Goal: Download file/media

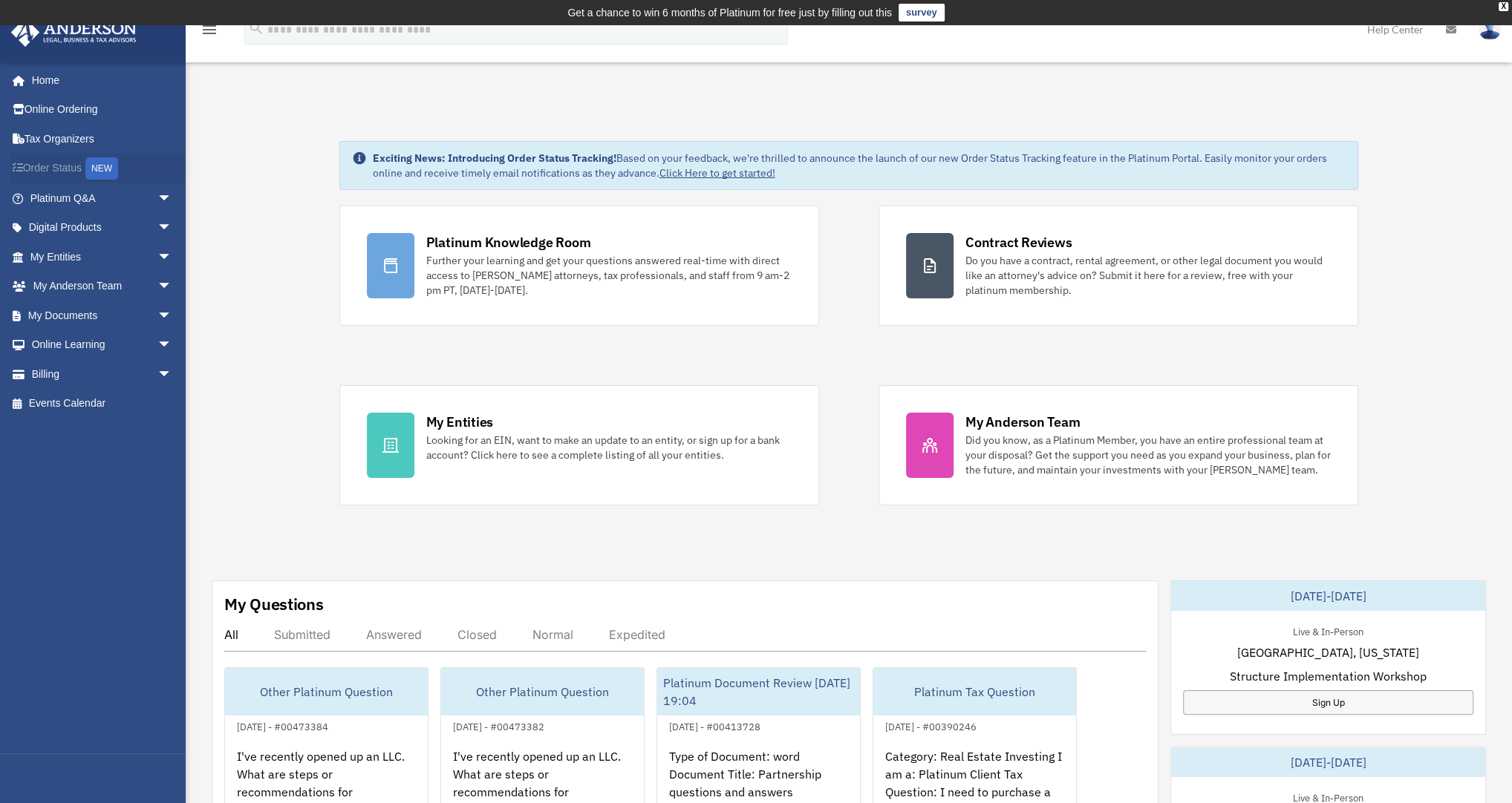
click at [74, 165] on link "Order Status NEW" at bounding box center [103, 169] width 184 height 31
click at [91, 318] on link "My Documents arrow_drop_down" at bounding box center [103, 315] width 184 height 30
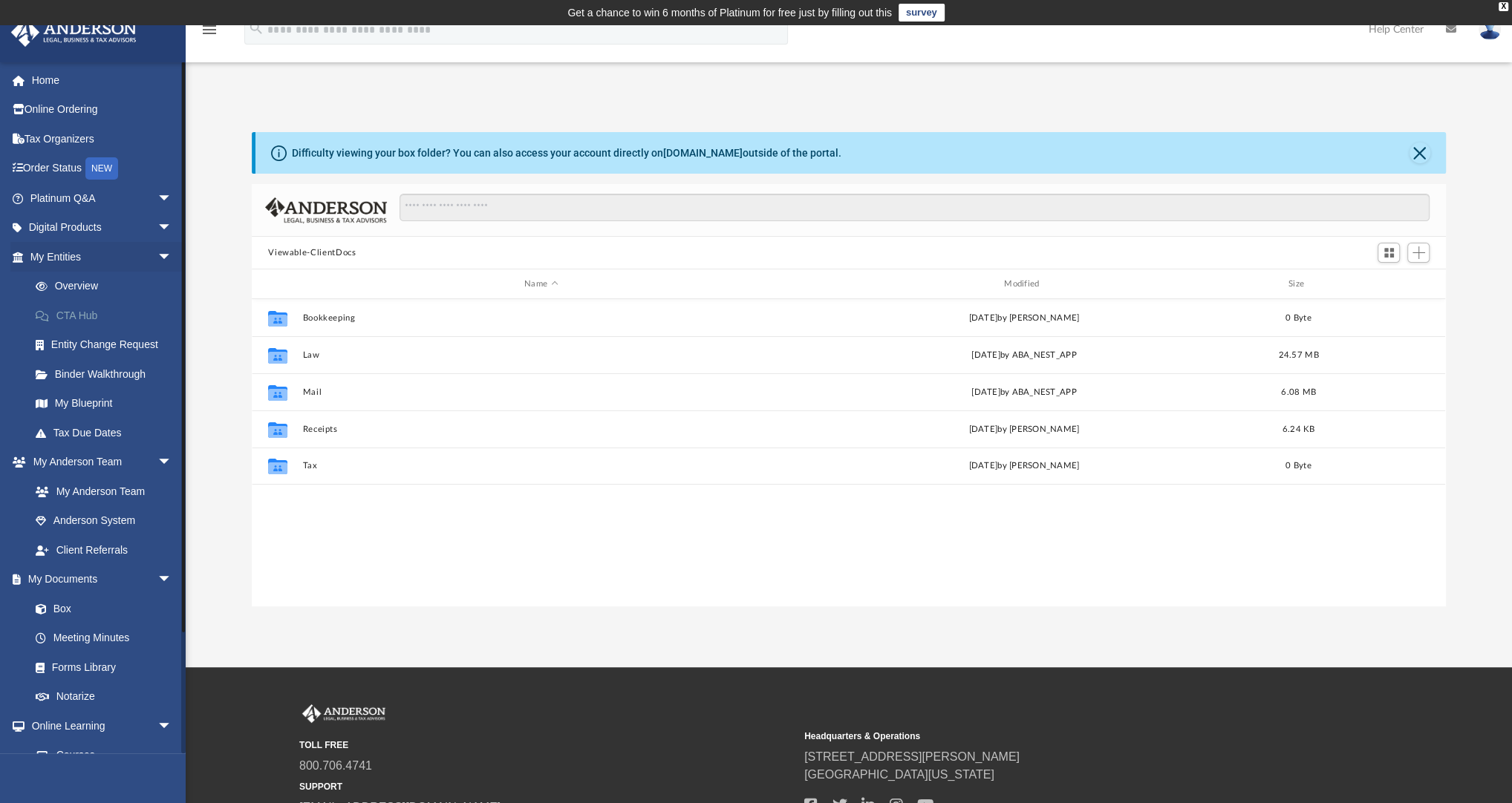
scroll to position [328, 1185]
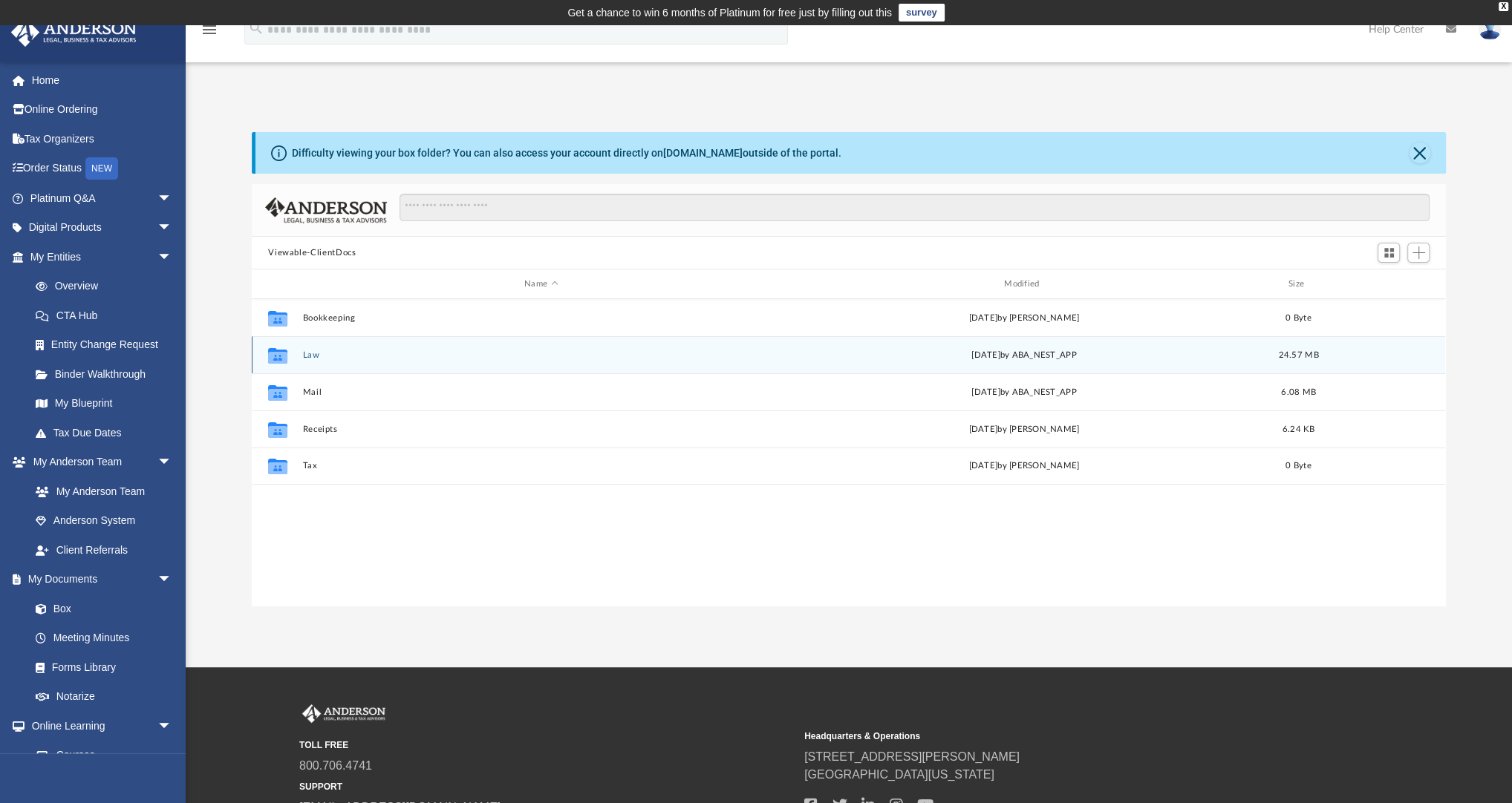
click at [312, 355] on button "Law" at bounding box center [541, 355] width 477 height 10
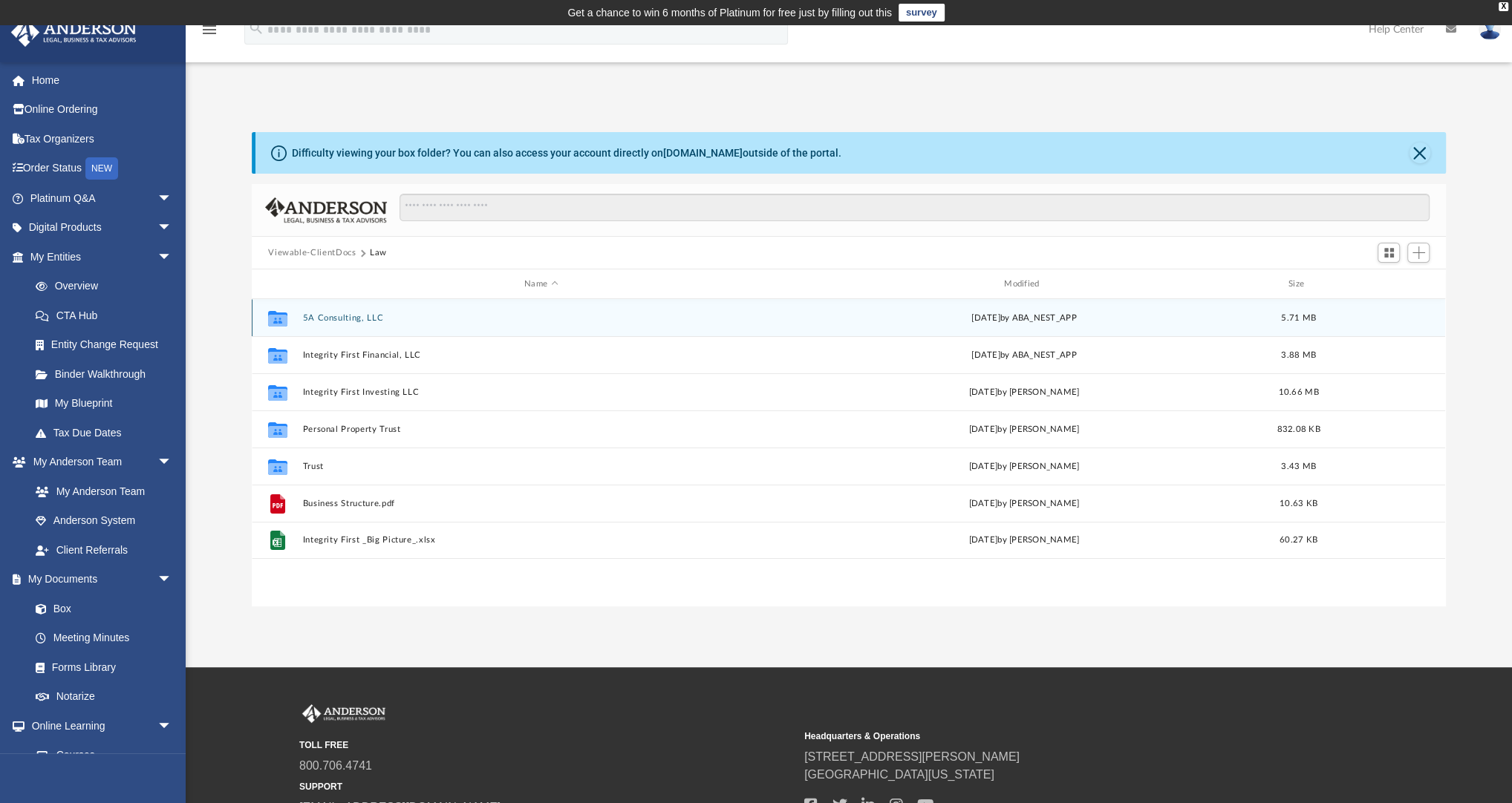
click at [348, 316] on button "5A Consulting, LLC" at bounding box center [541, 318] width 477 height 10
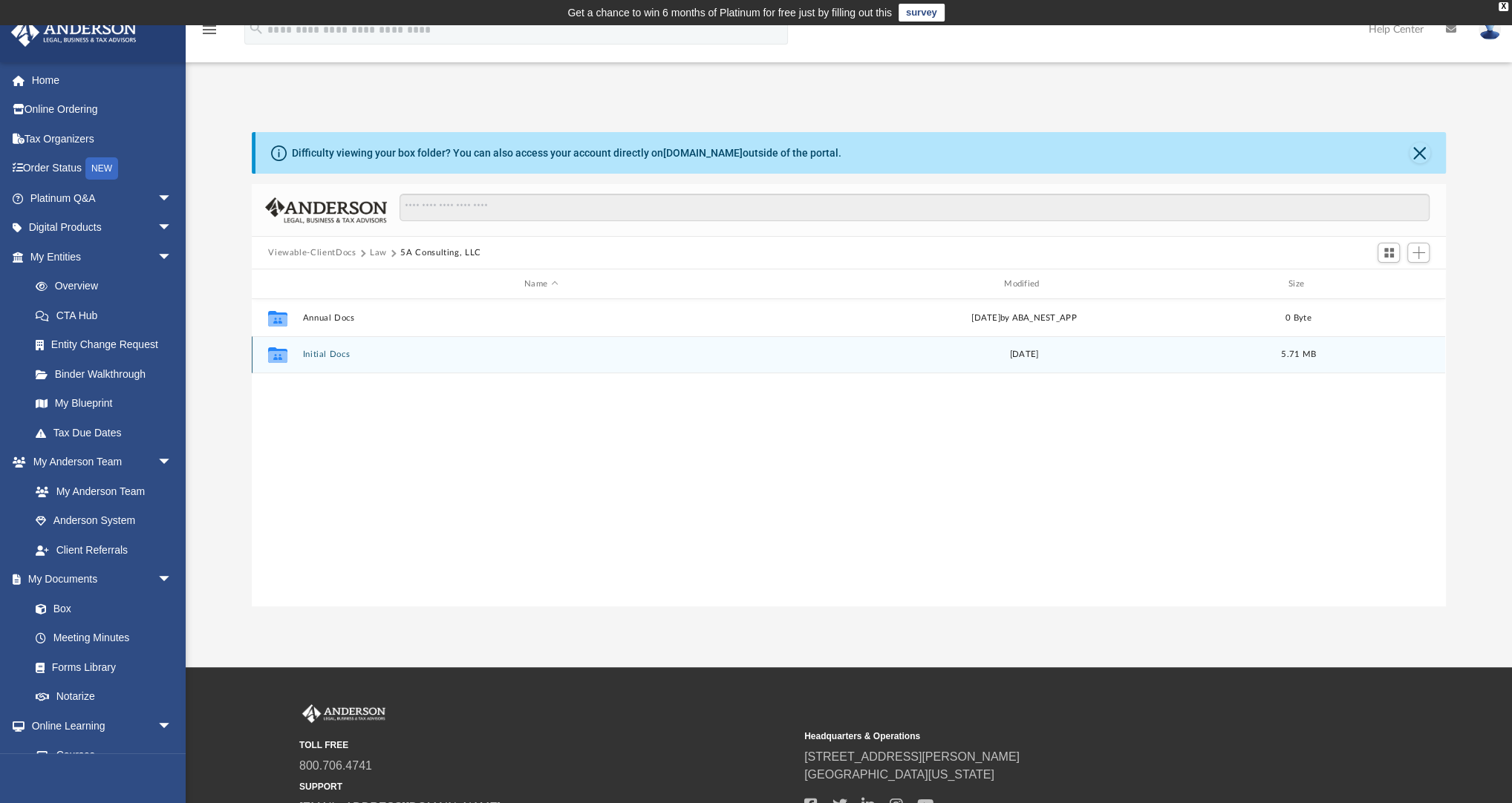
click at [331, 347] on div "Collaborated Folder Initial Docs [DATE] 5.71 MB" at bounding box center [849, 355] width 1194 height 37
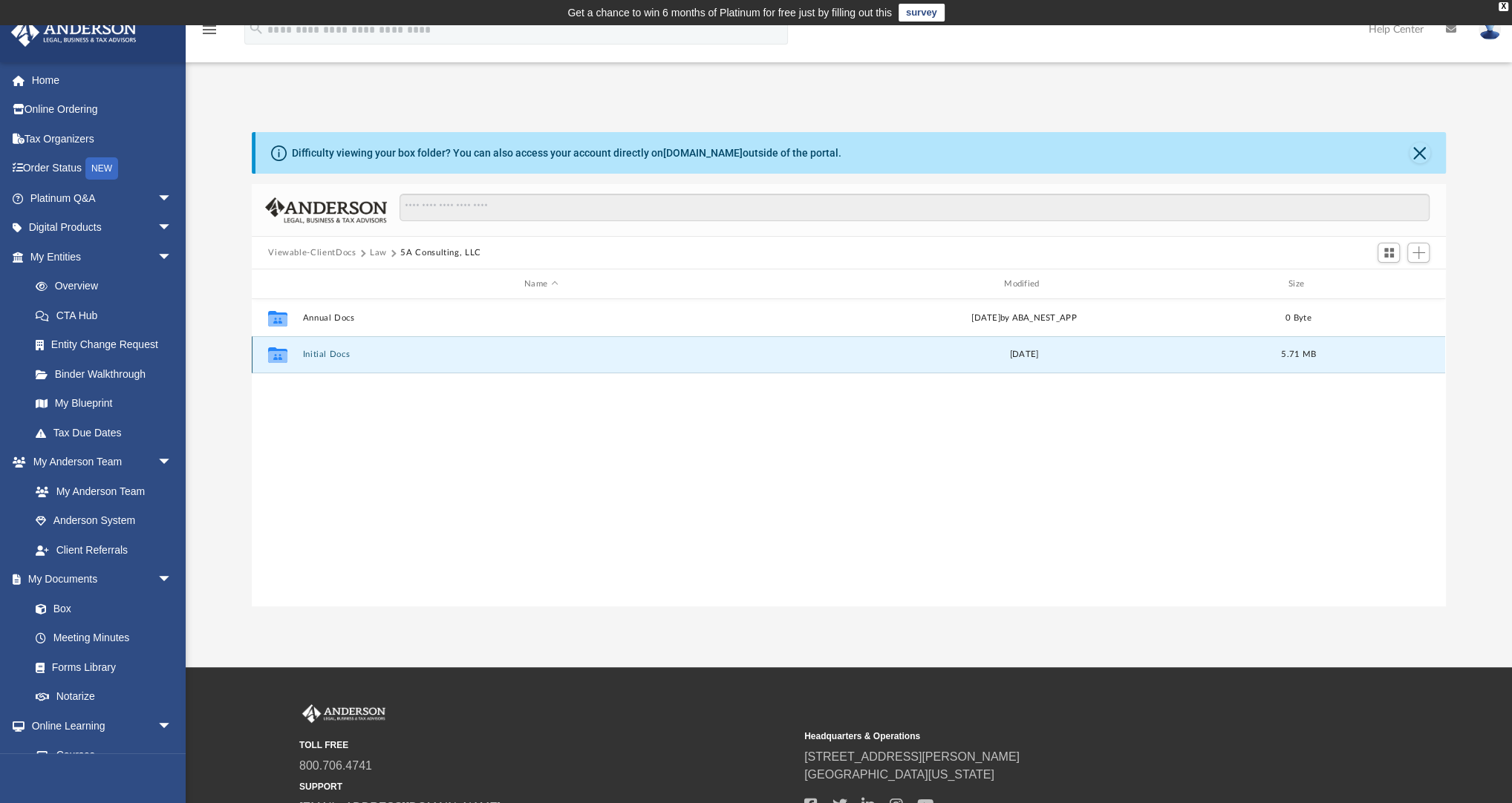
click at [325, 351] on button "Initial Docs" at bounding box center [541, 354] width 477 height 10
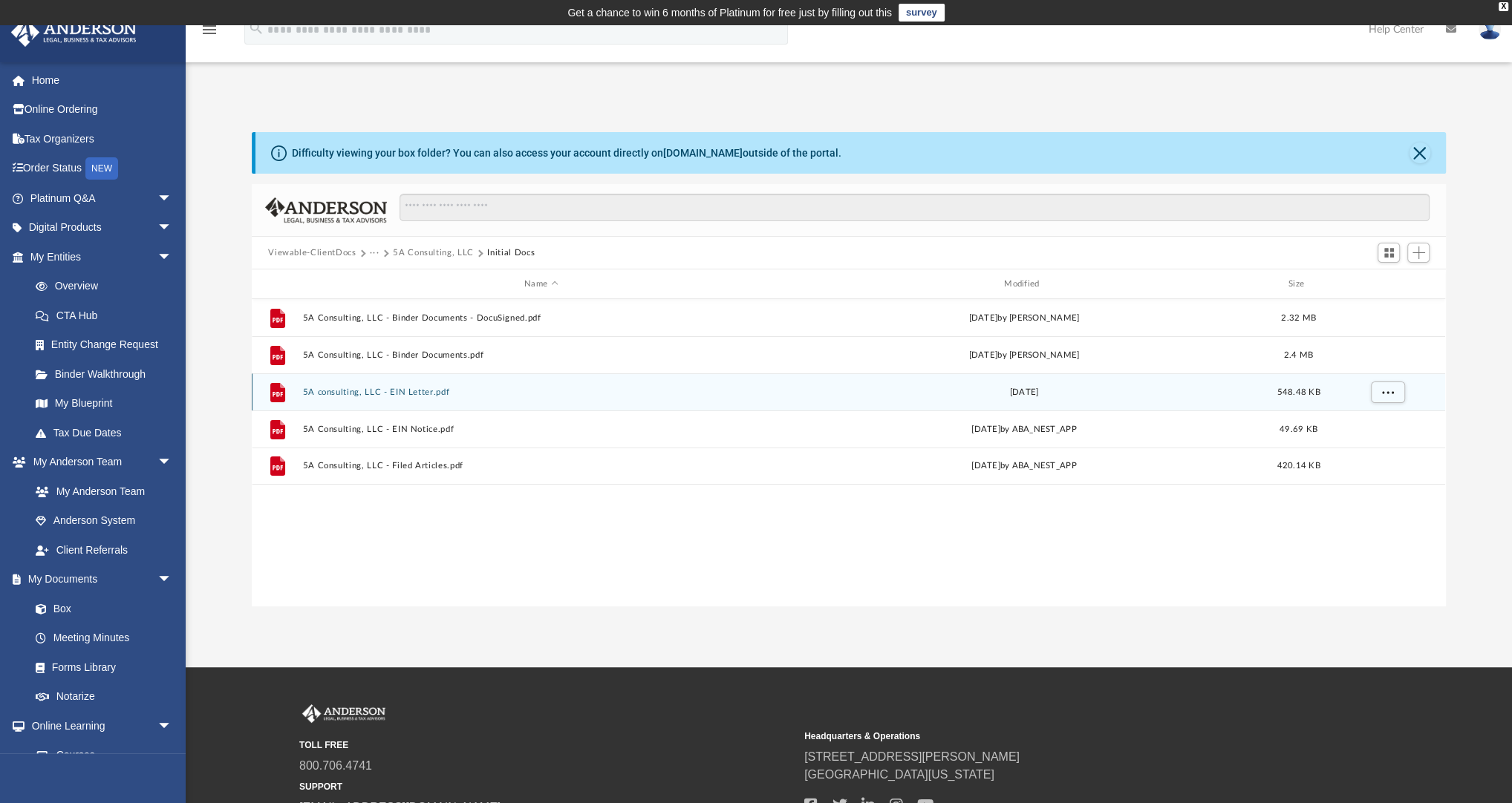
click at [412, 390] on button "5A consulting, LLC - EIN Letter.pdf" at bounding box center [541, 392] width 477 height 10
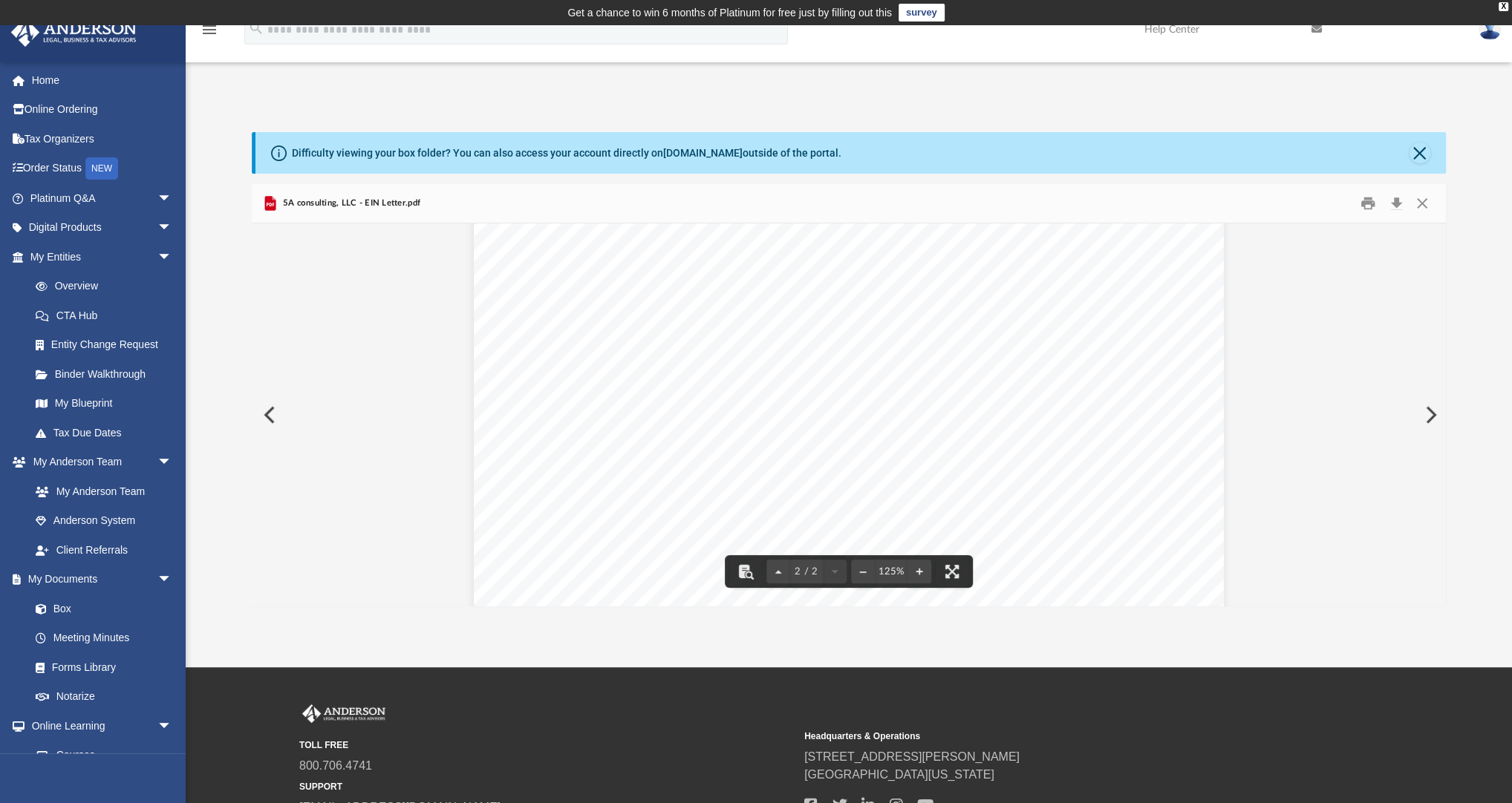
scroll to position [1613, 0]
click at [1395, 201] on button "Download" at bounding box center [1396, 204] width 27 height 23
click at [268, 416] on button "Preview" at bounding box center [268, 415] width 33 height 41
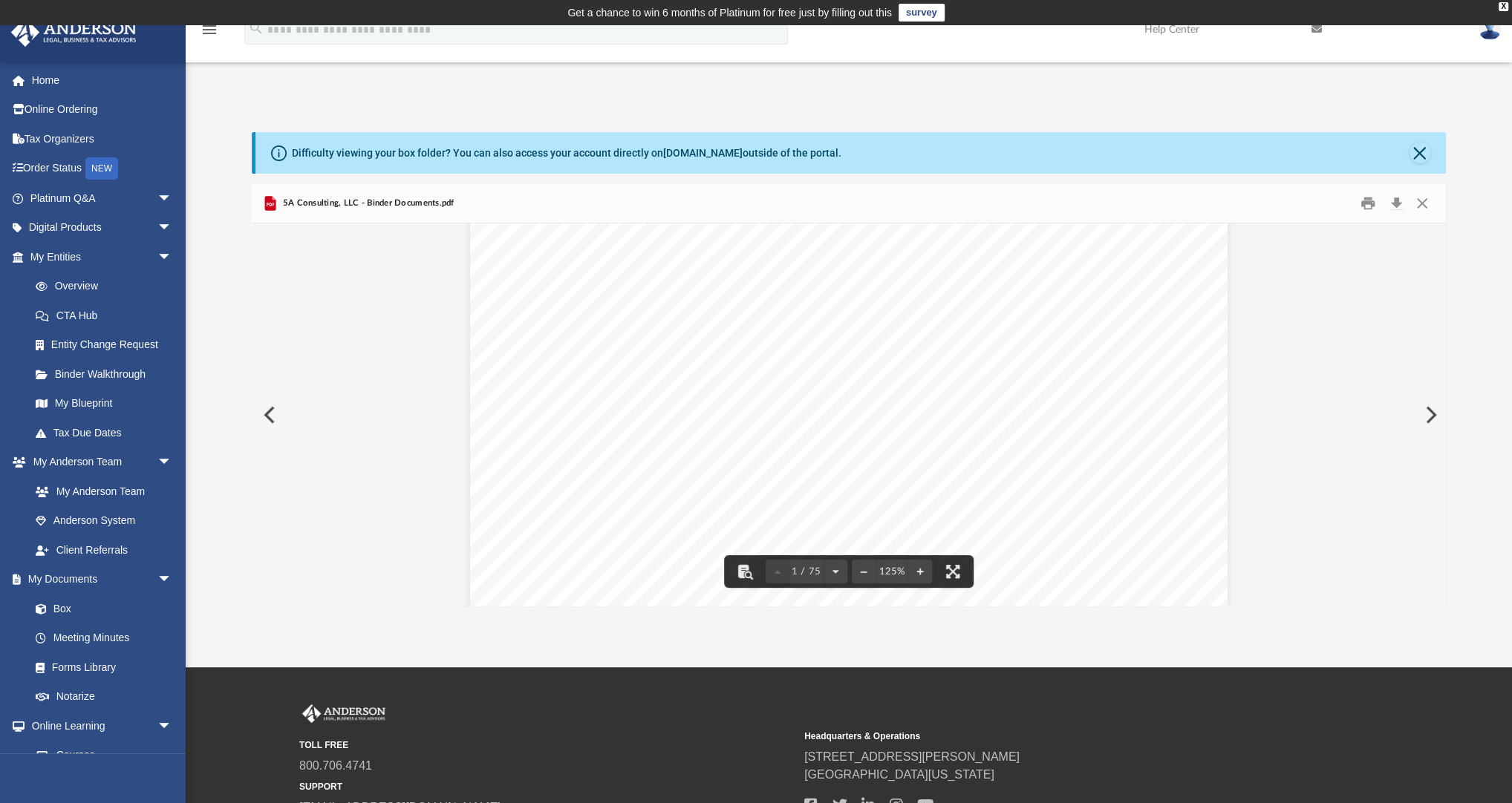
click at [1426, 410] on button "Preview" at bounding box center [1430, 415] width 33 height 41
click at [1434, 415] on button "Preview" at bounding box center [1430, 415] width 33 height 41
click at [1399, 199] on button "Download" at bounding box center [1396, 204] width 27 height 23
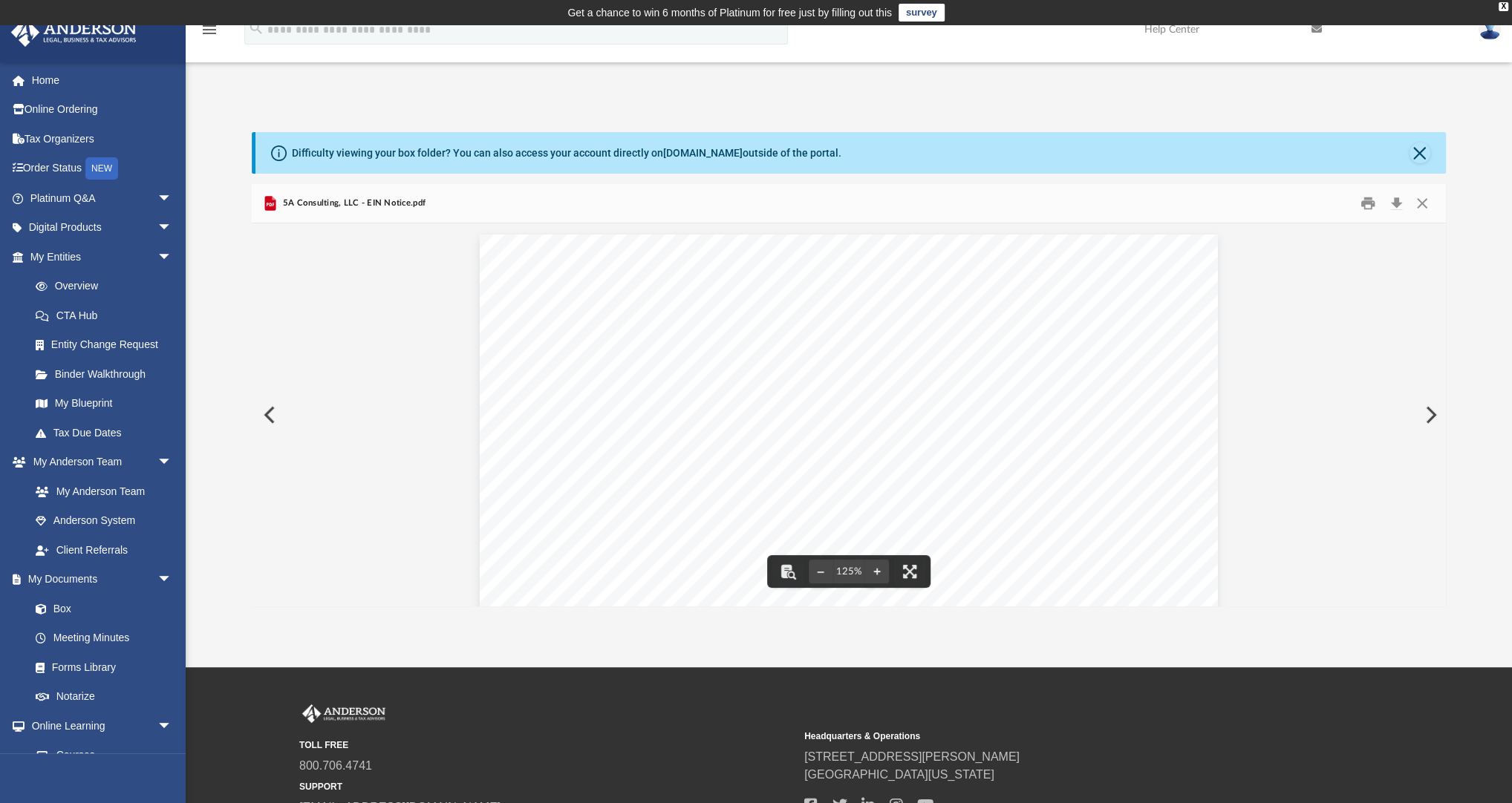
click at [272, 416] on button "Preview" at bounding box center [268, 415] width 33 height 41
click at [60, 37] on img at bounding box center [74, 32] width 135 height 29
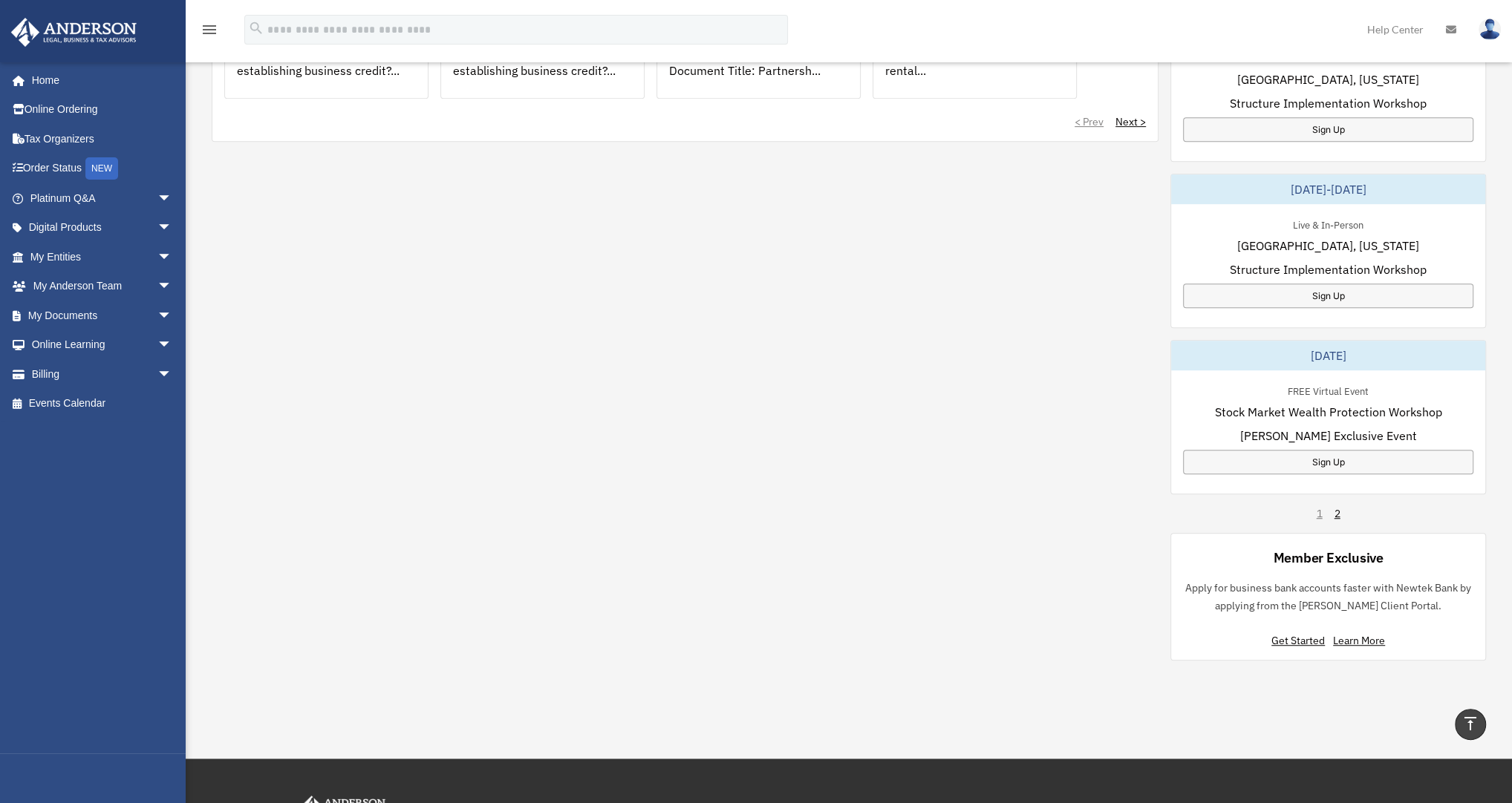
scroll to position [772, 0]
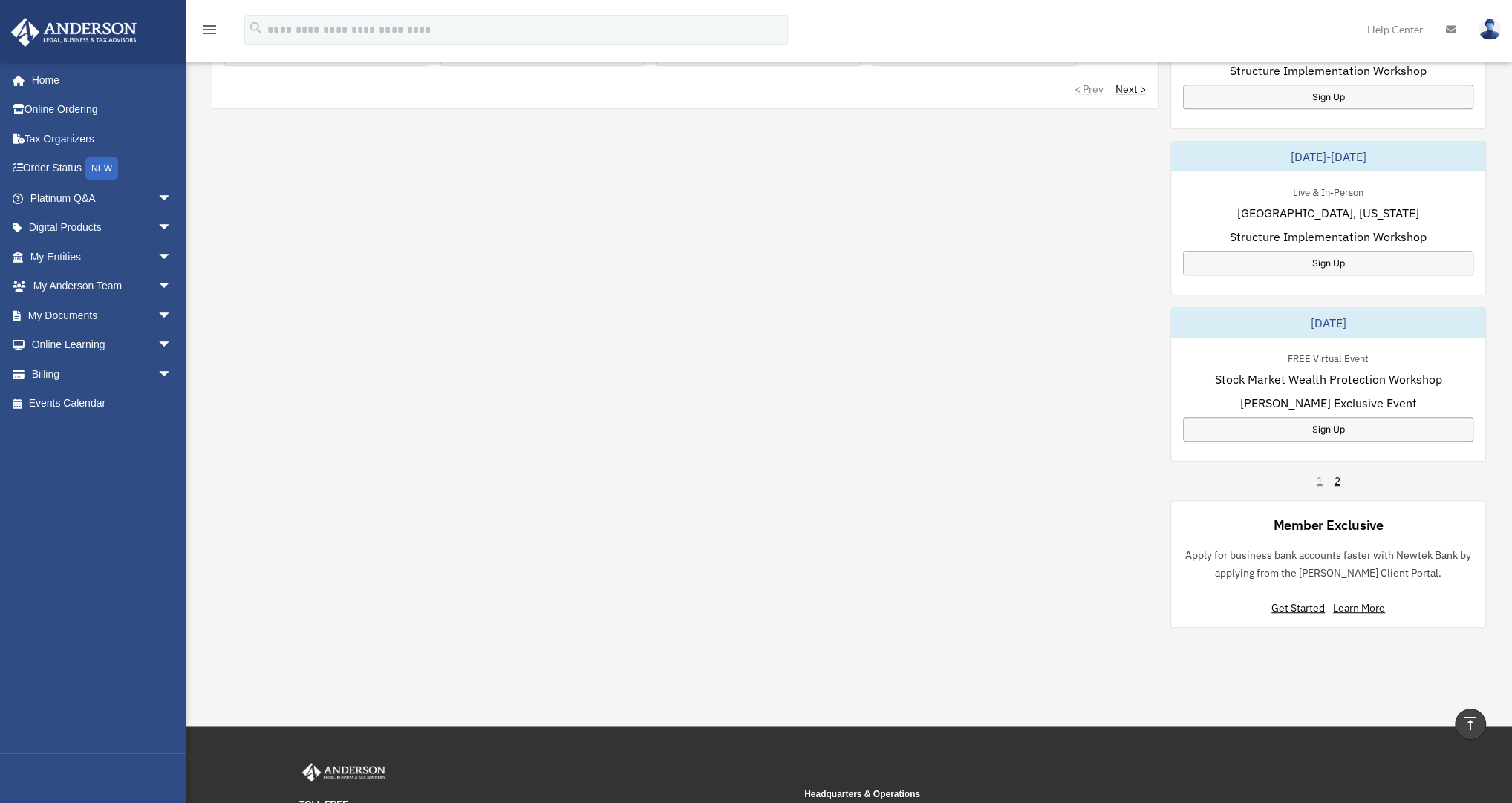
click at [1341, 480] on div "December 11-12, 2025 Live & In-Person Las Vegas, Nevada Structure Implementatio…" at bounding box center [1328, 219] width 316 height 821
click at [1335, 479] on link "2" at bounding box center [1338, 480] width 6 height 15
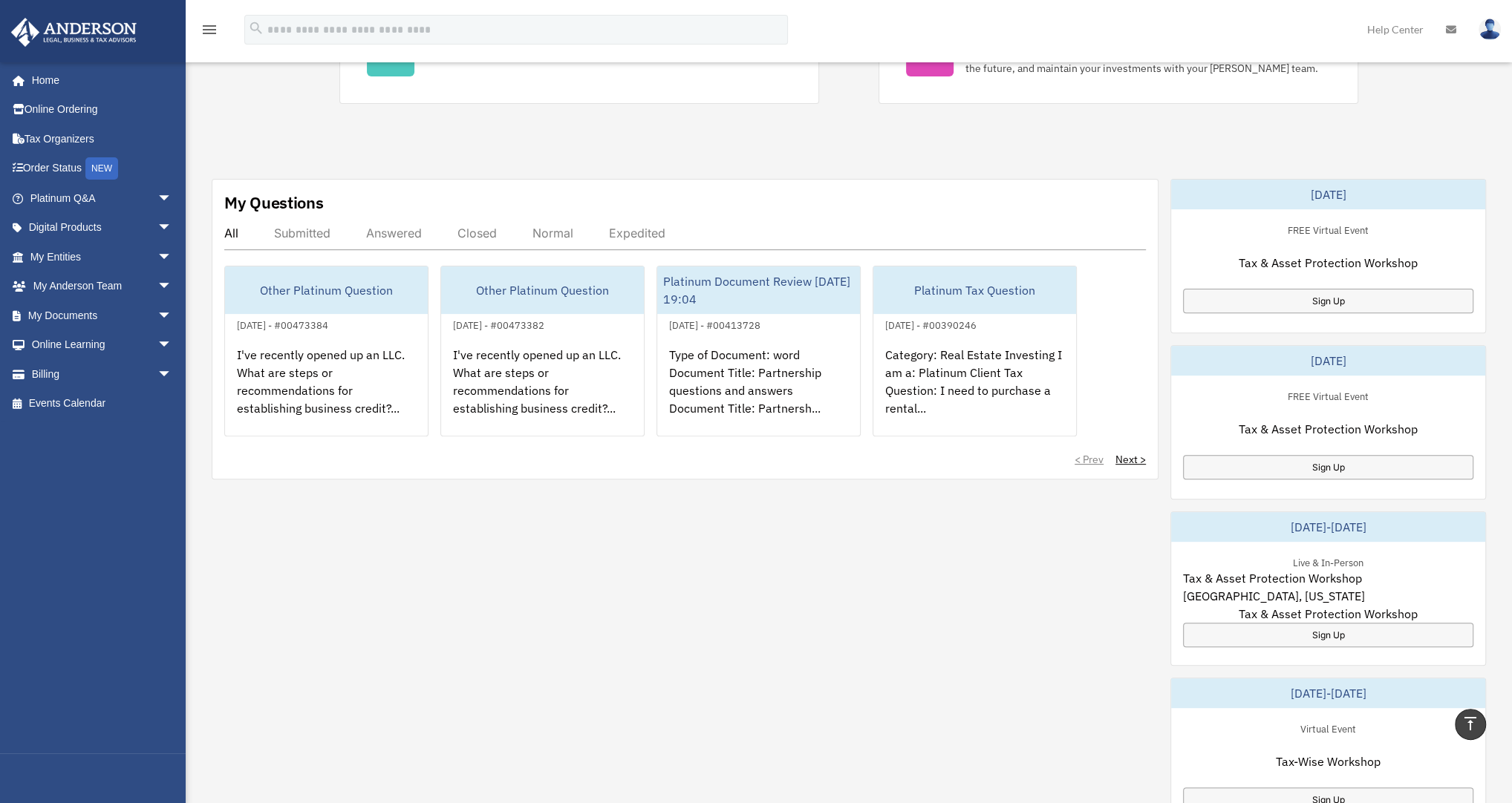
scroll to position [357, 0]
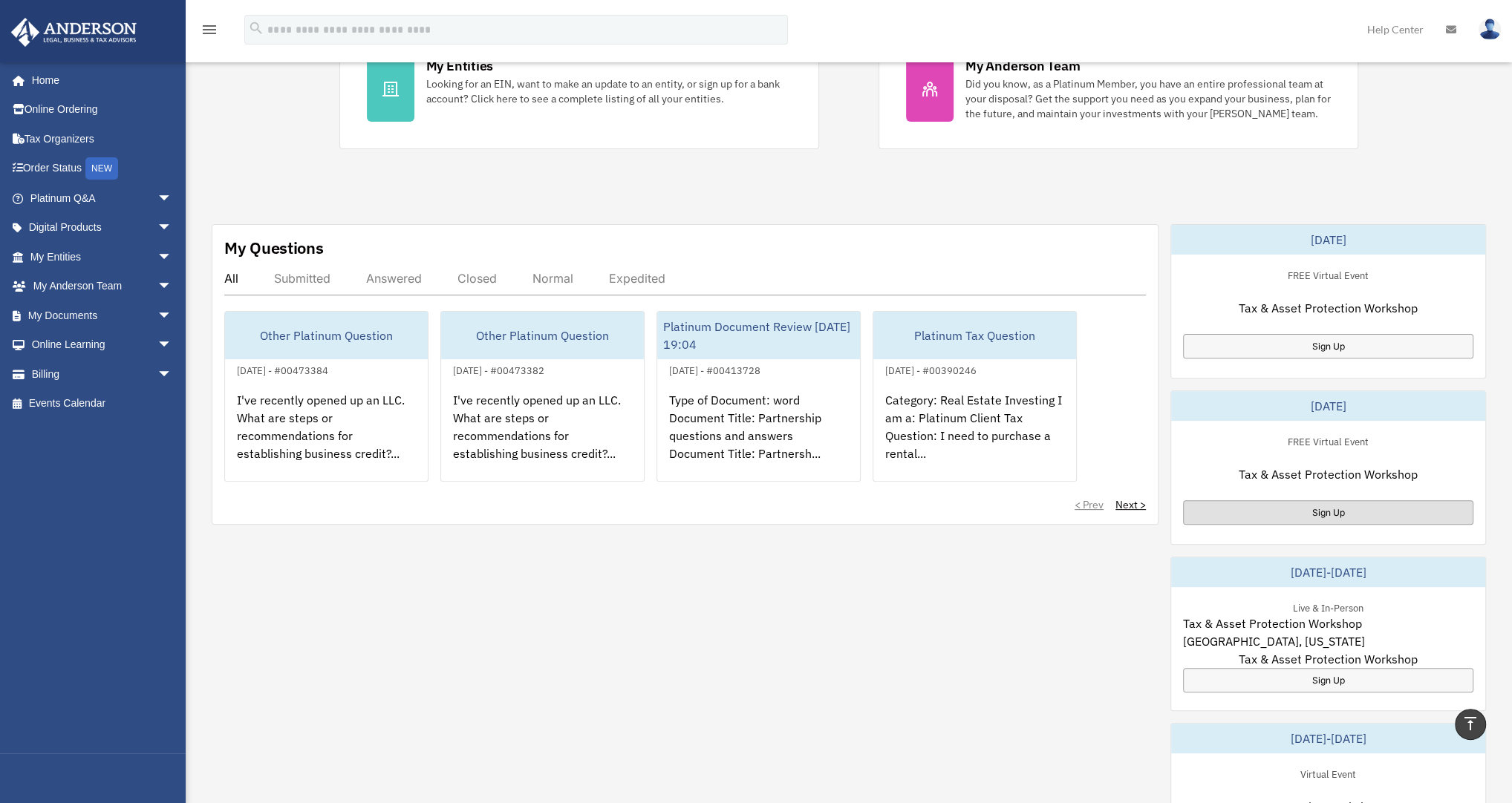
click at [1317, 506] on div "Sign Up" at bounding box center [1328, 513] width 291 height 25
